Goal: Information Seeking & Learning: Learn about a topic

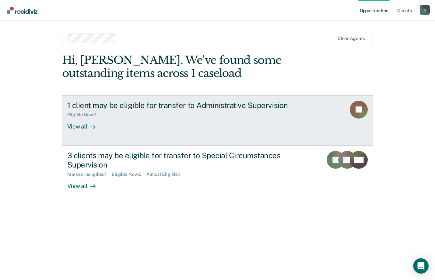
click at [244, 120] on div "1 client may be eligible for transfer to Administrative Supervision Eligible No…" at bounding box center [187, 115] width 240 height 29
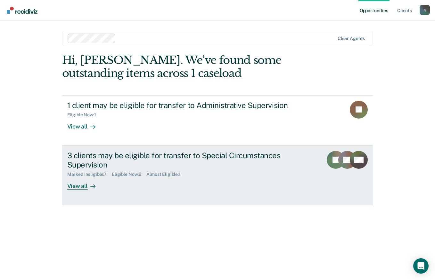
click at [175, 201] on link "3 clients may be eligible for transfer to Special Circumstances Supervision Mar…" at bounding box center [217, 176] width 311 height 60
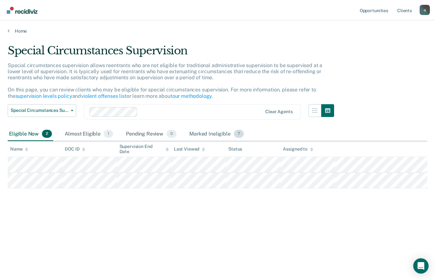
click at [210, 135] on div "Marked Ineligible 7" at bounding box center [216, 134] width 57 height 14
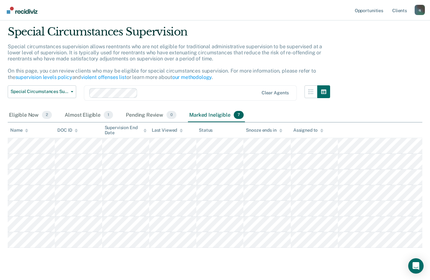
scroll to position [33, 0]
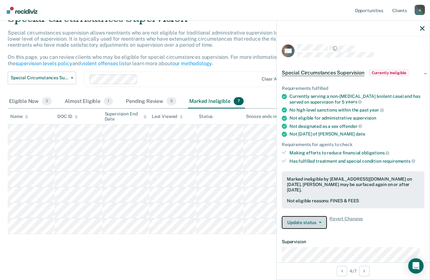
click at [321, 216] on button "Update status" at bounding box center [304, 222] width 45 height 13
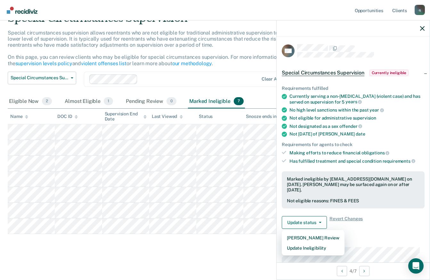
click at [378, 217] on div "Update status [PERSON_NAME] Review Update Ineligibility Revert Changes" at bounding box center [353, 222] width 143 height 13
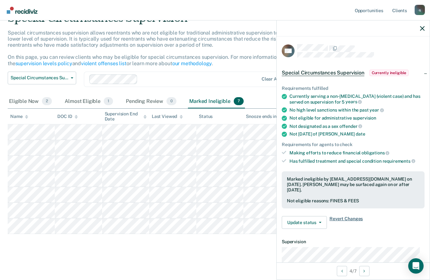
click at [352, 216] on span "Revert Changes" at bounding box center [345, 222] width 33 height 13
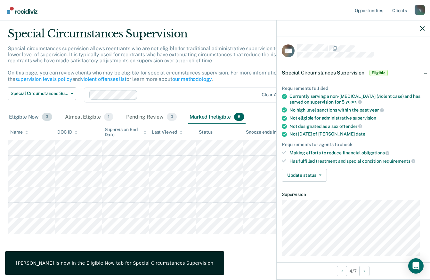
click at [44, 115] on span "3" at bounding box center [47, 117] width 10 height 8
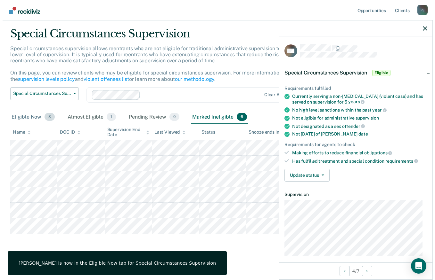
scroll to position [0, 0]
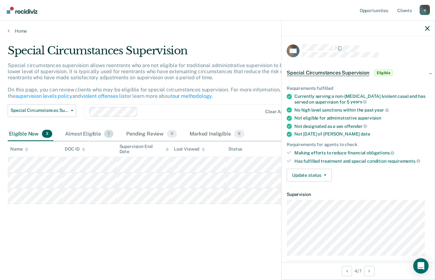
click at [97, 135] on div "Almost Eligible 1" at bounding box center [89, 134] width 51 height 14
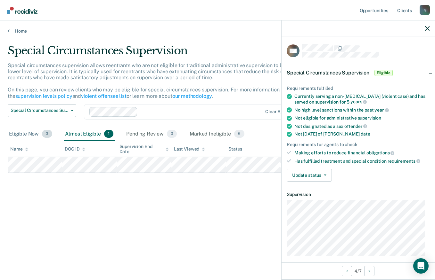
click at [30, 141] on div "Eligible Now 3" at bounding box center [31, 134] width 46 height 14
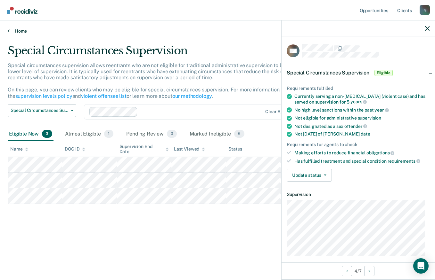
click at [12, 32] on link "Home" at bounding box center [217, 31] width 419 height 6
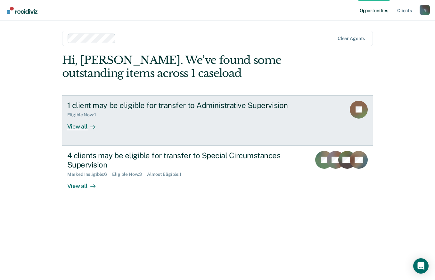
click at [171, 129] on div "1 client may be eligible for transfer to Administrative Supervision Eligible No…" at bounding box center [187, 115] width 240 height 29
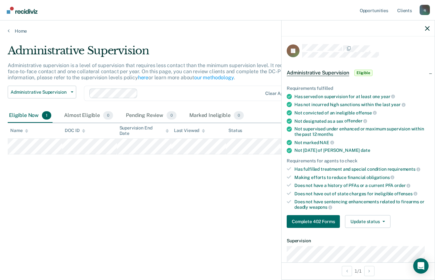
click at [211, 221] on div "Administrative Supervision Administrative supervision is a level of supervision…" at bounding box center [217, 138] width 419 height 188
click at [157, 185] on div "Administrative Supervision Administrative supervision is a level of supervision…" at bounding box center [217, 138] width 419 height 188
click at [215, 237] on div "Administrative Supervision Administrative supervision is a level of supervision…" at bounding box center [217, 148] width 419 height 209
